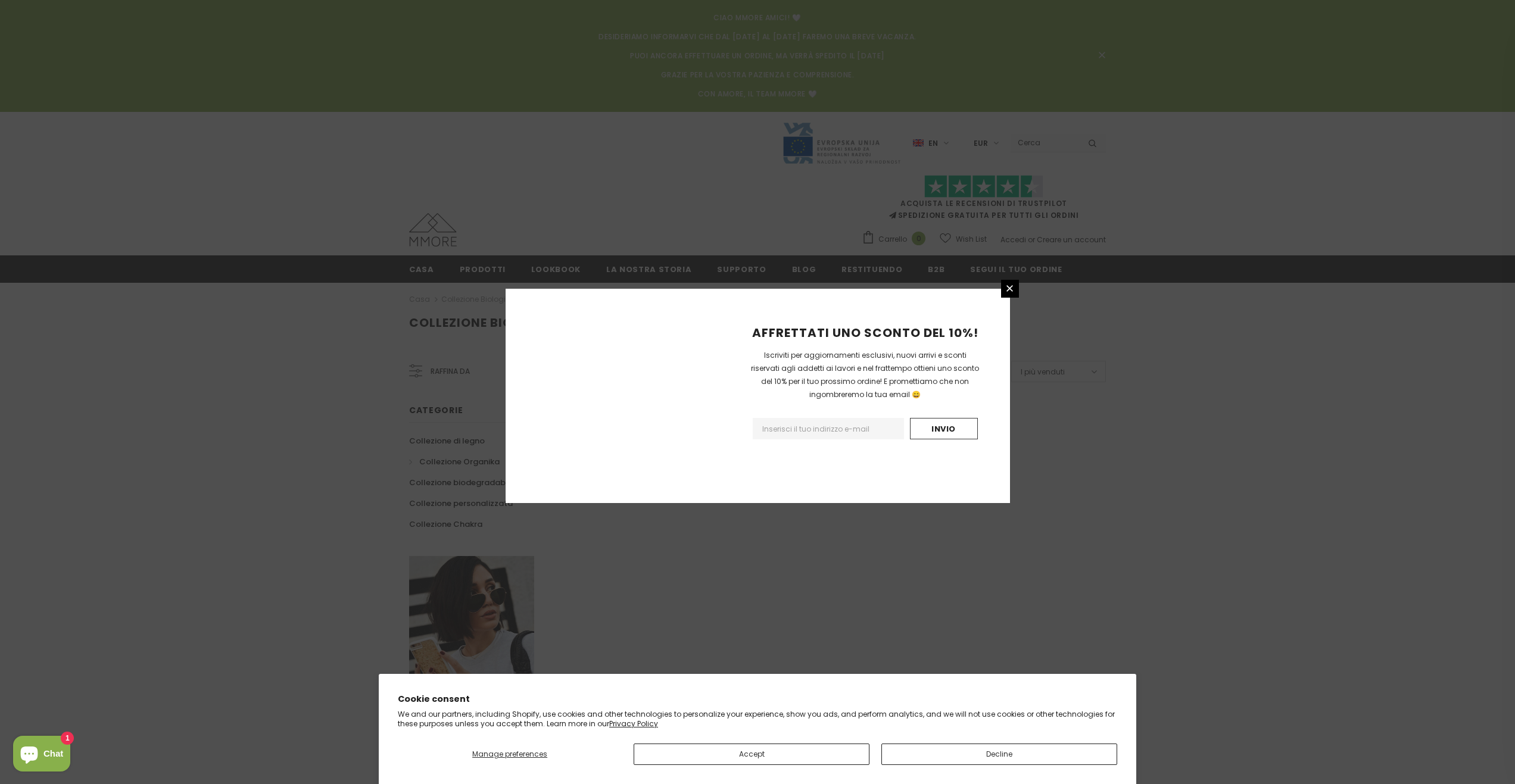
scroll to position [545, 0]
